Goal: Find contact information: Find contact information

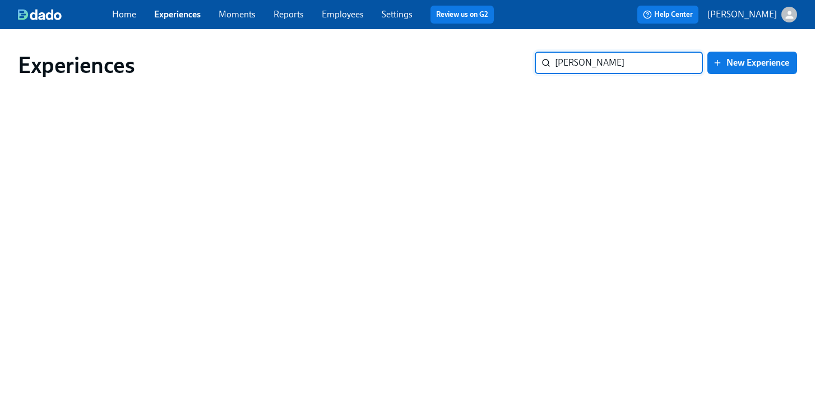
type input "[PERSON_NAME]"
click at [352, 15] on link "Employees" at bounding box center [343, 14] width 42 height 11
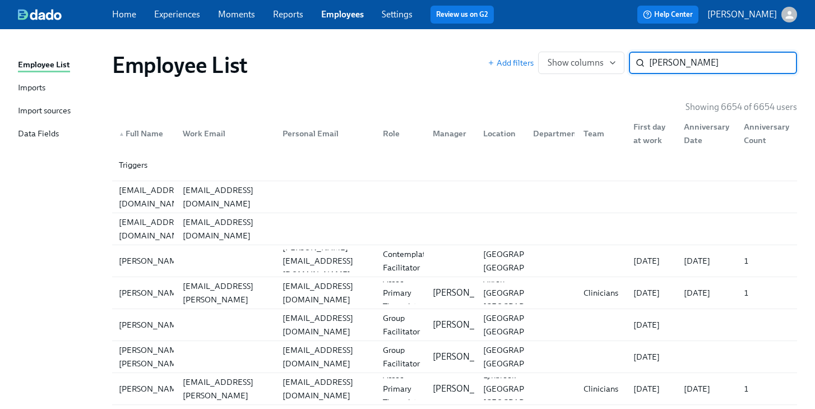
type input "[PERSON_NAME]"
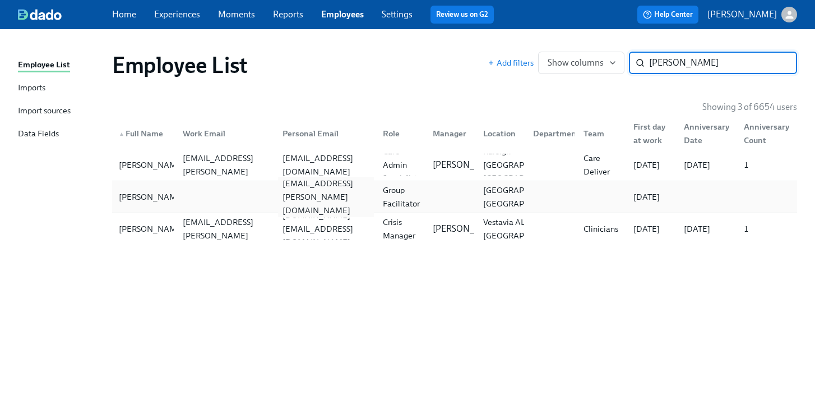
click at [343, 198] on div "[EMAIL_ADDRESS][PERSON_NAME][DOMAIN_NAME]" at bounding box center [325, 197] width 95 height 40
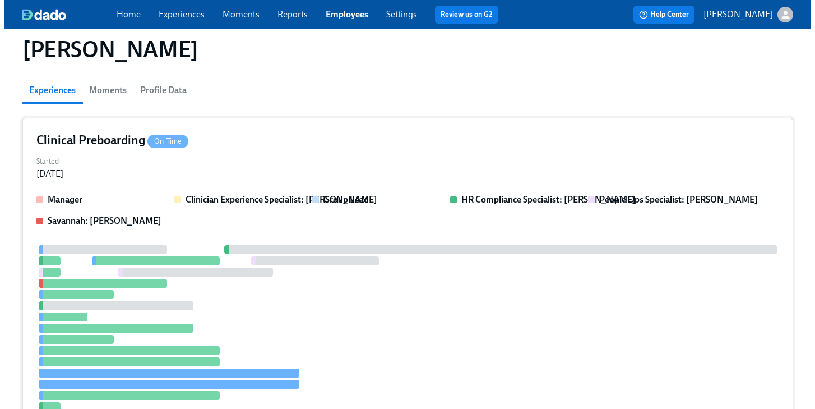
scroll to position [106, 0]
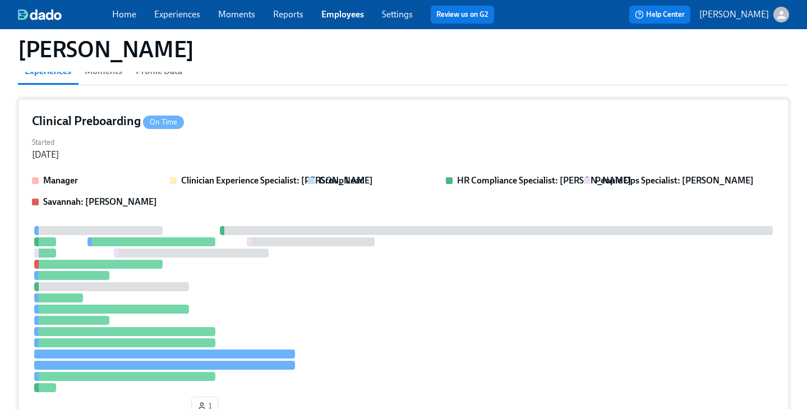
click at [348, 146] on div "Started [DATE]" at bounding box center [403, 147] width 743 height 27
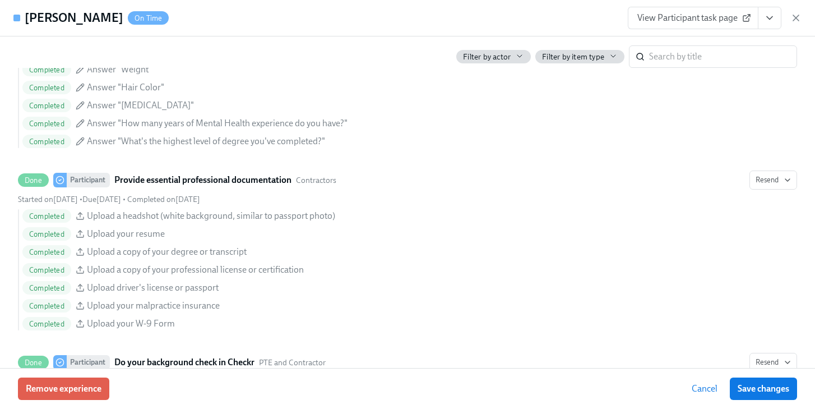
scroll to position [1185, 0]
